Goal: Task Accomplishment & Management: Use online tool/utility

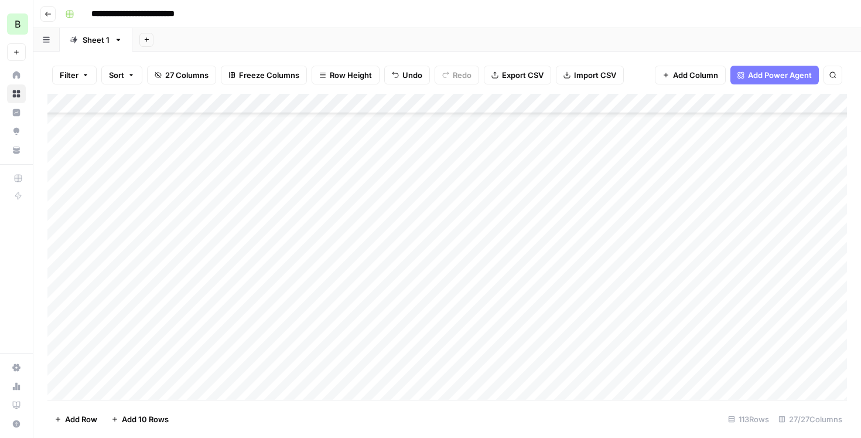
scroll to position [671, 0]
click at [306, 230] on div "Add Column" at bounding box center [447, 247] width 800 height 306
click at [303, 226] on div "Add Column" at bounding box center [447, 247] width 800 height 306
click at [499, 226] on div "Add Column" at bounding box center [447, 247] width 800 height 306
click at [473, 252] on div "Add Column" at bounding box center [447, 247] width 800 height 306
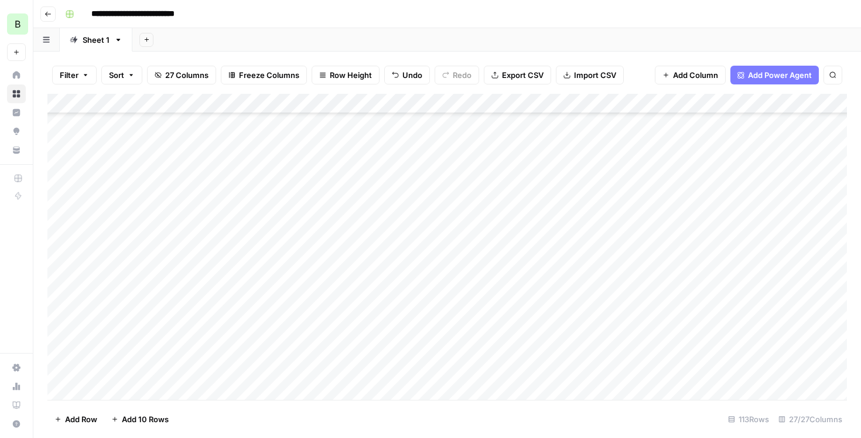
click at [489, 227] on div "Add Column" at bounding box center [447, 247] width 800 height 306
click at [598, 228] on div "Add Column" at bounding box center [447, 247] width 800 height 306
click at [581, 250] on div "Add Column" at bounding box center [447, 247] width 800 height 306
click at [530, 257] on div "Add Column" at bounding box center [447, 247] width 800 height 306
click at [308, 247] on div "Add Column" at bounding box center [447, 247] width 800 height 306
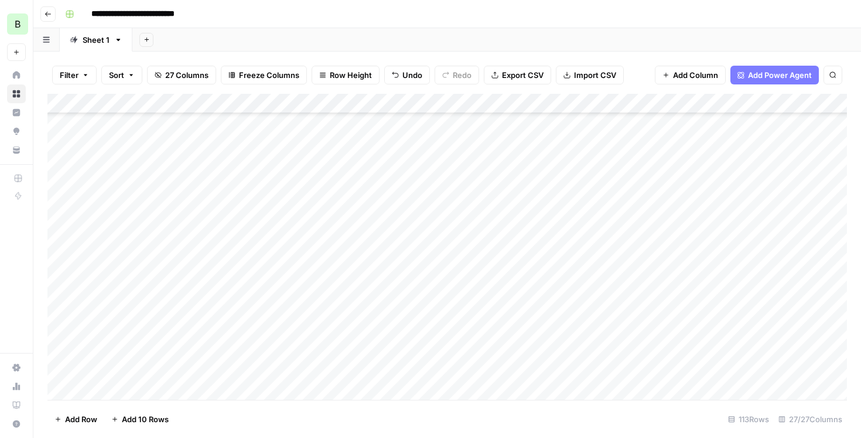
click at [475, 247] on div "Add Column" at bounding box center [447, 247] width 800 height 306
type textarea "*"
click at [481, 262] on div "Add Column" at bounding box center [447, 247] width 800 height 306
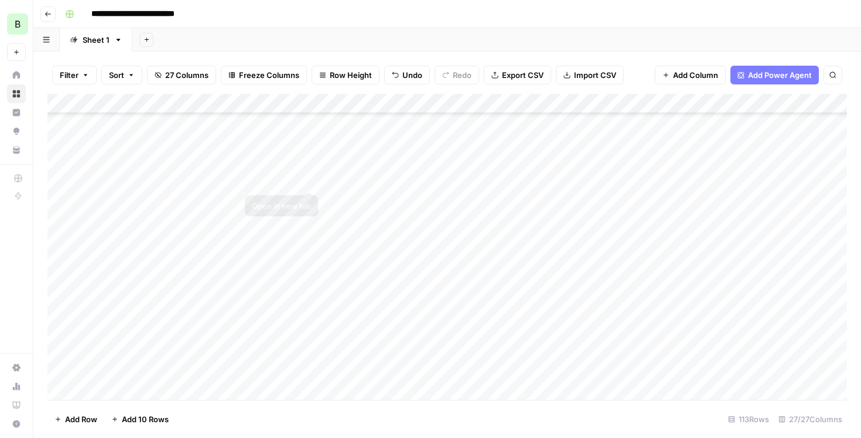
click at [307, 178] on div "Add Column" at bounding box center [447, 247] width 800 height 306
click at [311, 161] on div "Add Column" at bounding box center [447, 247] width 800 height 306
click at [308, 135] on div "Add Column" at bounding box center [447, 247] width 800 height 306
click at [306, 179] on div "Add Column" at bounding box center [447, 247] width 800 height 306
click at [482, 177] on div "Add Column" at bounding box center [447, 247] width 800 height 306
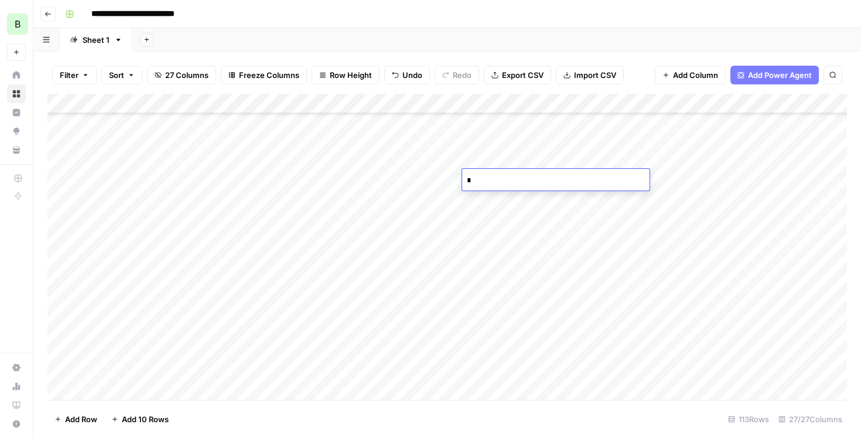
click at [480, 223] on div "Add Column" at bounding box center [447, 247] width 800 height 306
click at [304, 218] on div "Add Column" at bounding box center [447, 247] width 800 height 306
click at [490, 223] on div "Add Column" at bounding box center [447, 247] width 800 height 306
type textarea "*"
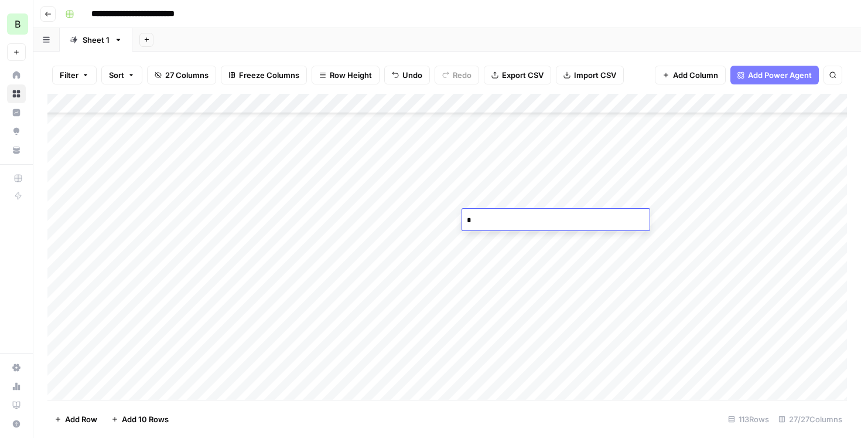
click at [487, 260] on div "Add Column" at bounding box center [447, 247] width 800 height 306
click at [488, 247] on div "Add Column" at bounding box center [447, 247] width 800 height 306
click at [301, 240] on div "Add Column" at bounding box center [447, 247] width 800 height 306
click at [309, 240] on div "Add Column" at bounding box center [447, 247] width 800 height 306
click at [495, 243] on div "Add Column" at bounding box center [447, 247] width 800 height 306
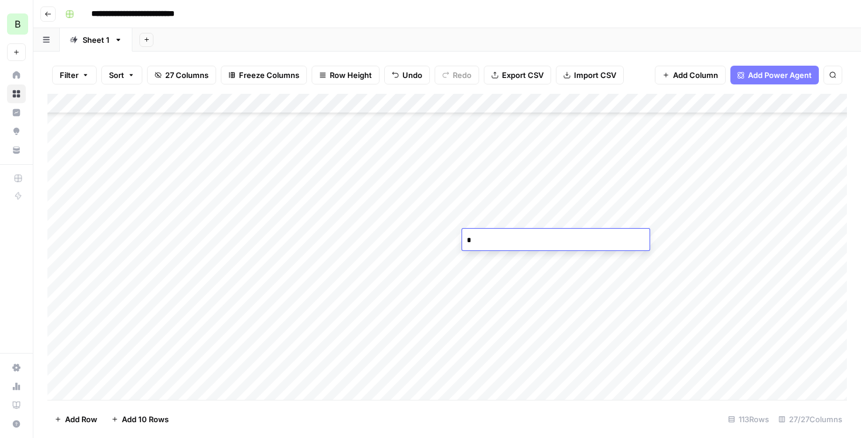
click at [478, 261] on div "Add Column" at bounding box center [447, 247] width 800 height 306
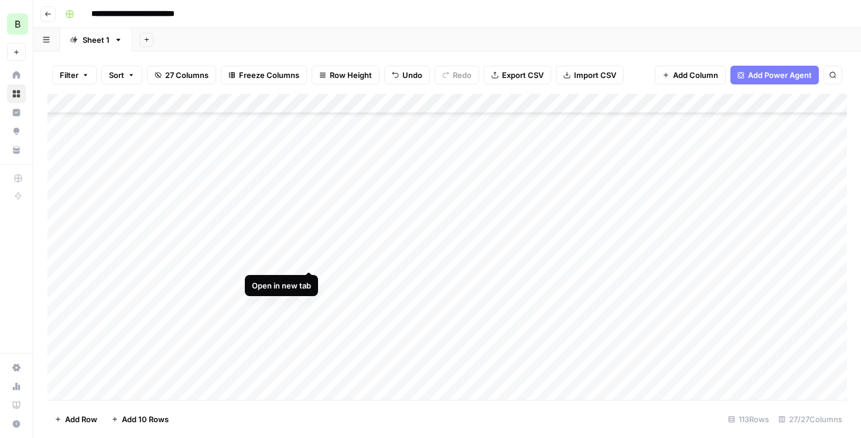
click at [310, 262] on div "Add Column" at bounding box center [447, 247] width 800 height 306
click at [494, 258] on div "Add Column" at bounding box center [447, 247] width 800 height 306
type textarea "*"
click at [478, 285] on div "Add Column" at bounding box center [447, 247] width 800 height 306
click at [307, 281] on div "Add Column" at bounding box center [447, 247] width 800 height 306
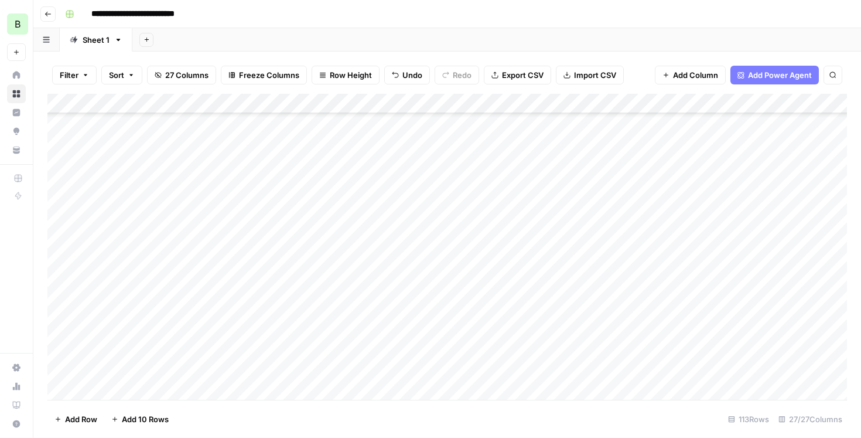
click at [493, 287] on div "Add Column" at bounding box center [447, 247] width 800 height 306
type textarea "*"
click at [485, 296] on div "Add Column" at bounding box center [447, 247] width 800 height 306
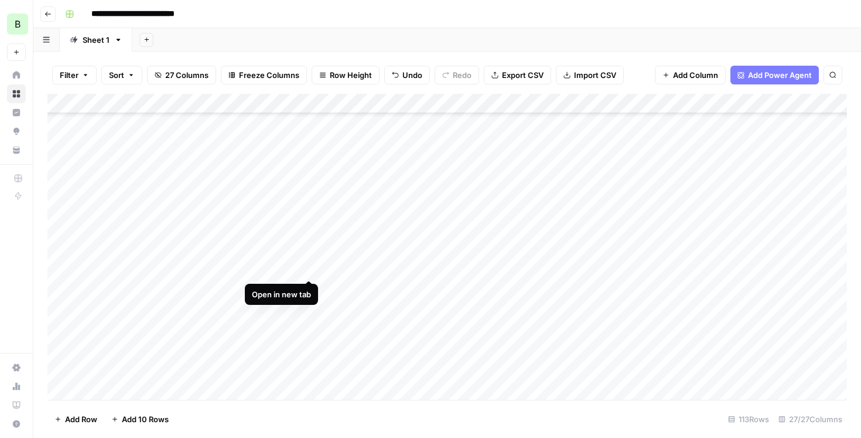
click at [308, 268] on div "Add Column" at bounding box center [447, 247] width 800 height 306
click at [489, 308] on div "Add Column" at bounding box center [447, 247] width 800 height 306
click at [484, 318] on div "Add Column" at bounding box center [447, 247] width 800 height 306
click at [384, 316] on div "Add Column" at bounding box center [447, 247] width 800 height 306
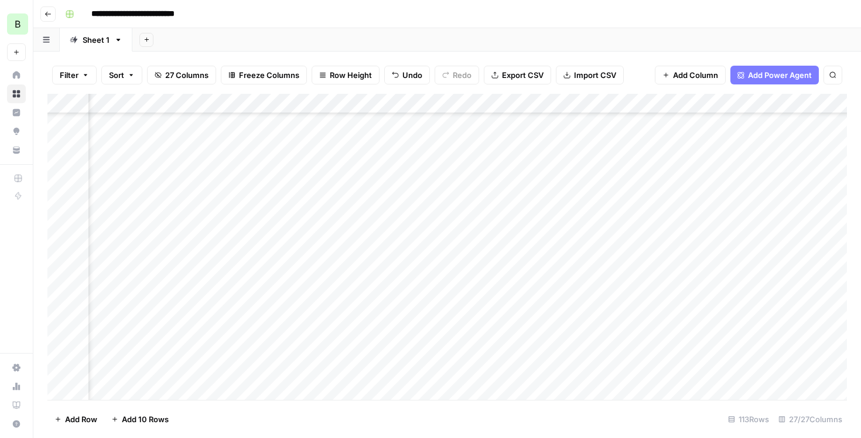
scroll to position [883, 319]
click at [642, 176] on div "Add Column" at bounding box center [447, 247] width 800 height 306
